Goal: Task Accomplishment & Management: Use online tool/utility

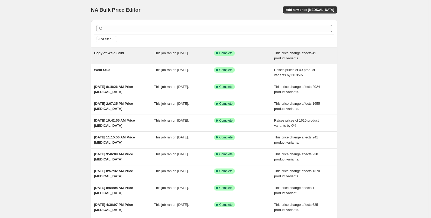
click at [177, 55] on div "This job ran on [DATE]." at bounding box center [184, 56] width 60 height 10
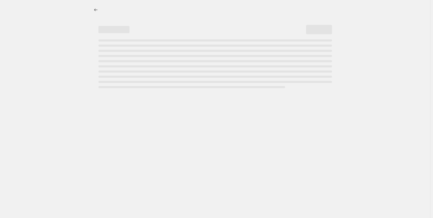
select select "pc"
select select "no_change"
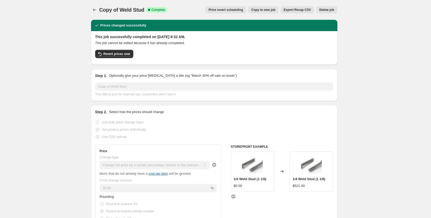
click at [267, 8] on span "Copy to new job" at bounding box center [263, 10] width 24 height 4
select select "pc"
select select "no_change"
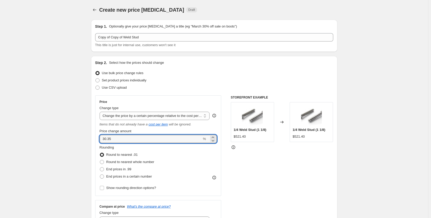
drag, startPoint x: 121, startPoint y: 139, endPoint x: 99, endPoint y: 139, distance: 22.0
click at [99, 139] on div "Price Change type Change the price to a certain amount Change the price by a ce…" at bounding box center [158, 145] width 126 height 101
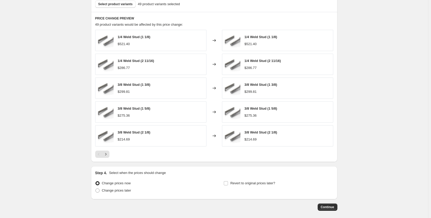
scroll to position [323, 0]
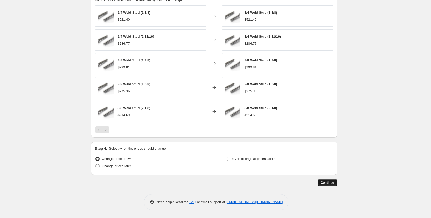
type input "43.82"
click at [326, 182] on span "Continue" at bounding box center [326, 183] width 13 height 4
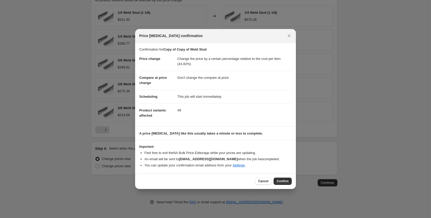
click at [284, 179] on button "Confirm" at bounding box center [282, 180] width 18 height 7
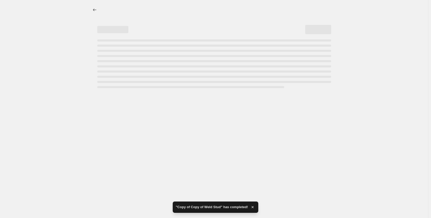
select select "pc"
select select "no_change"
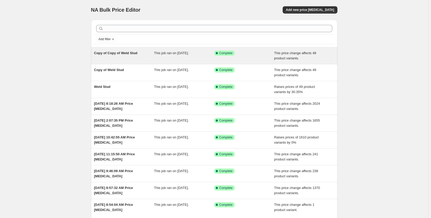
click at [153, 63] on div "Copy of Copy of Weld Stud This job ran on August 14, 2025. Success Complete Com…" at bounding box center [214, 55] width 246 height 17
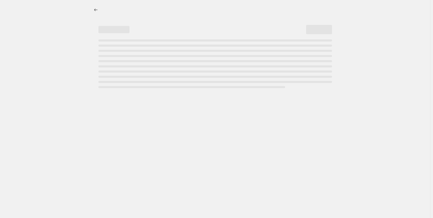
select select "pc"
select select "no_change"
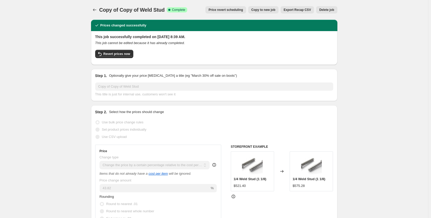
click at [272, 9] on span "Copy to new job" at bounding box center [263, 10] width 24 height 4
select select "pc"
select select "no_change"
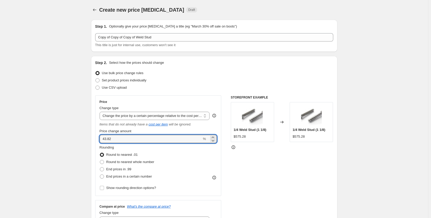
drag, startPoint x: 129, startPoint y: 141, endPoint x: 95, endPoint y: 138, distance: 34.9
click at [95, 138] on div "Step 2. Select how the prices should change Use bulk price change rules Set pro…" at bounding box center [214, 150] width 246 height 189
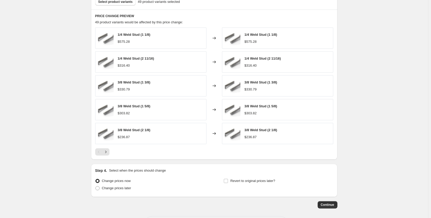
scroll to position [323, 0]
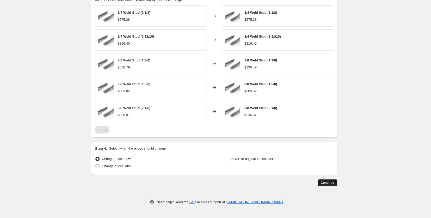
type input "48"
click at [328, 180] on button "Continue" at bounding box center [327, 182] width 20 height 7
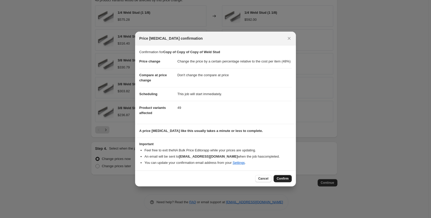
click at [281, 177] on span "Confirm" at bounding box center [282, 178] width 12 height 4
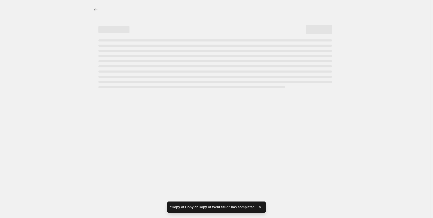
select select "pc"
select select "no_change"
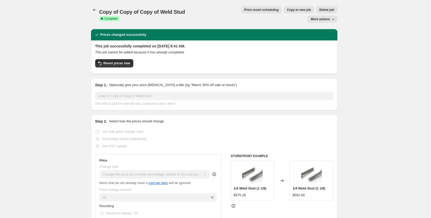
click at [287, 9] on span "Copy to new job" at bounding box center [299, 10] width 24 height 4
select select "pc"
select select "no_change"
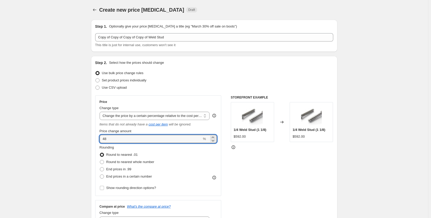
drag, startPoint x: 127, startPoint y: 140, endPoint x: 100, endPoint y: 145, distance: 27.3
click at [100, 145] on div "Price Change type Change the price to a certain amount Change the price by a ce…" at bounding box center [158, 145] width 126 height 101
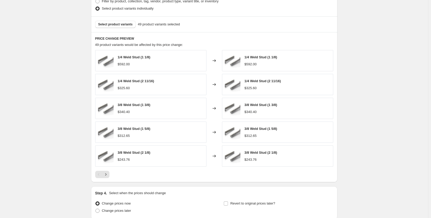
scroll to position [323, 0]
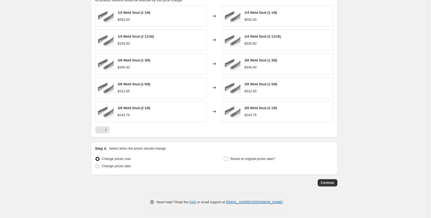
type input "55"
click at [330, 185] on button "Continue" at bounding box center [327, 182] width 20 height 7
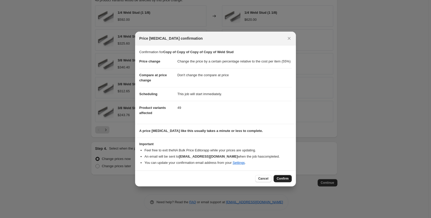
click at [282, 176] on button "Confirm" at bounding box center [282, 178] width 18 height 7
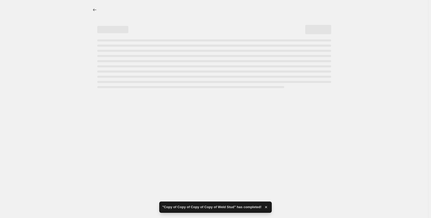
select select "pc"
select select "no_change"
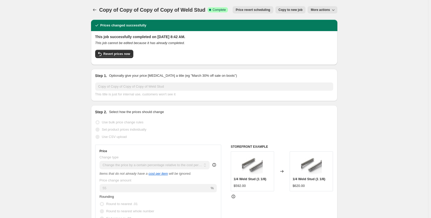
click at [291, 15] on div "Copy of Copy of Copy of Copy of Weld Stud. This page is ready Copy of Copy of C…" at bounding box center [214, 10] width 246 height 20
click at [290, 11] on span "Copy to new job" at bounding box center [290, 10] width 24 height 4
select select "pc"
select select "no_change"
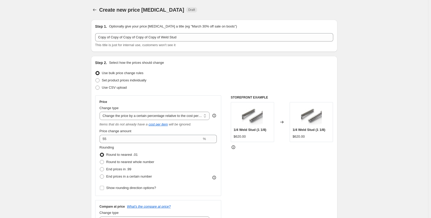
scroll to position [78, 0]
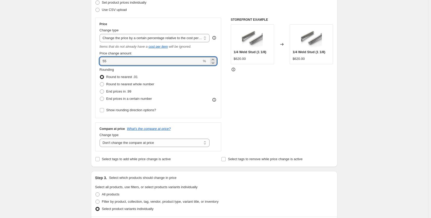
drag, startPoint x: 117, startPoint y: 63, endPoint x: 85, endPoint y: 61, distance: 32.0
click at [85, 61] on div "Create new price change job. This page is ready Create new price change job Dra…" at bounding box center [214, 192] width 428 height 540
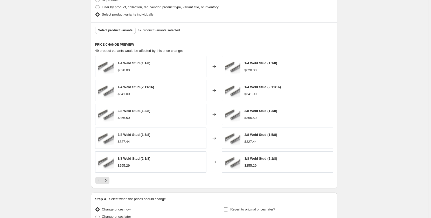
scroll to position [323, 0]
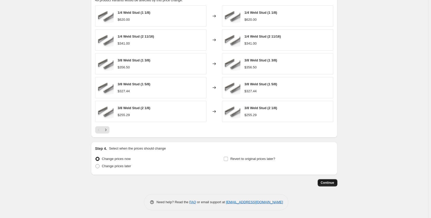
type input "50"
click at [331, 185] on button "Continue" at bounding box center [327, 182] width 20 height 7
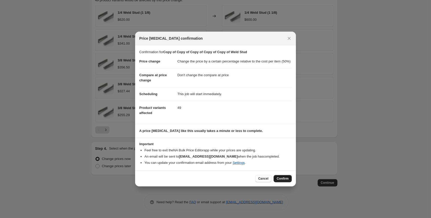
click at [284, 178] on span "Confirm" at bounding box center [282, 178] width 12 height 4
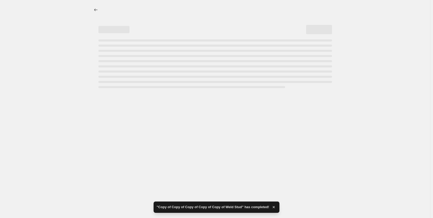
select select "pc"
select select "no_change"
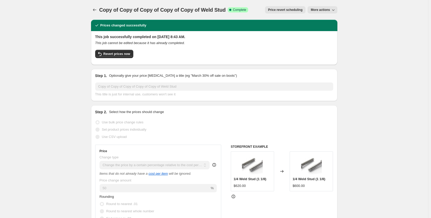
click at [319, 10] on span "More actions" at bounding box center [319, 10] width 19 height 4
click at [324, 19] on span "Copy to new job" at bounding box center [325, 21] width 24 height 4
select select "pc"
select select "no_change"
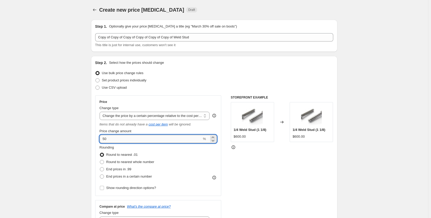
click at [140, 138] on input "50" at bounding box center [150, 139] width 102 height 8
